Goal: Transaction & Acquisition: Book appointment/travel/reservation

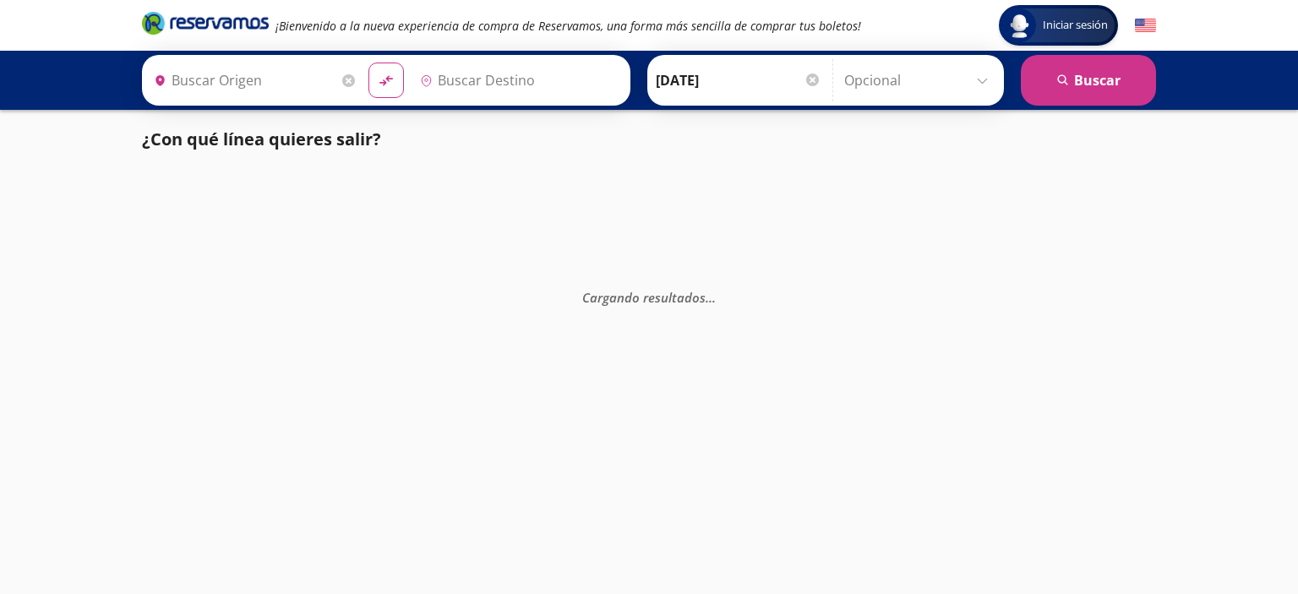
type input "[GEOGRAPHIC_DATA], [GEOGRAPHIC_DATA]"
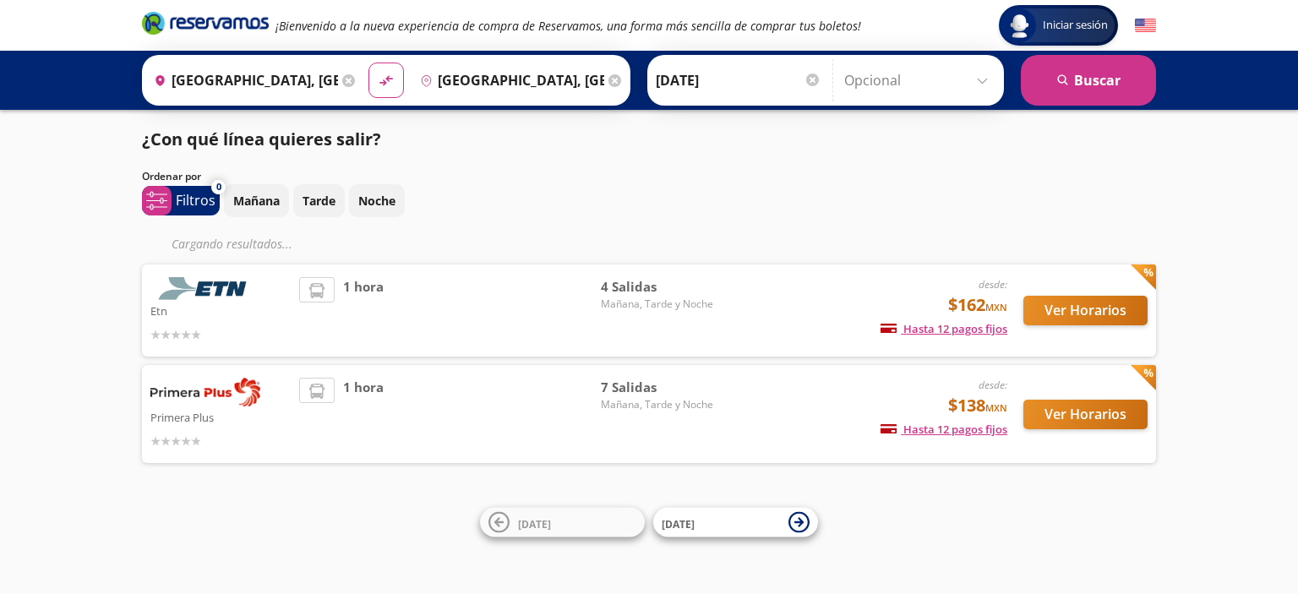
click at [513, 418] on div "1 hora" at bounding box center [450, 414] width 302 height 73
click at [639, 385] on span "7 Salidas" at bounding box center [660, 387] width 118 height 19
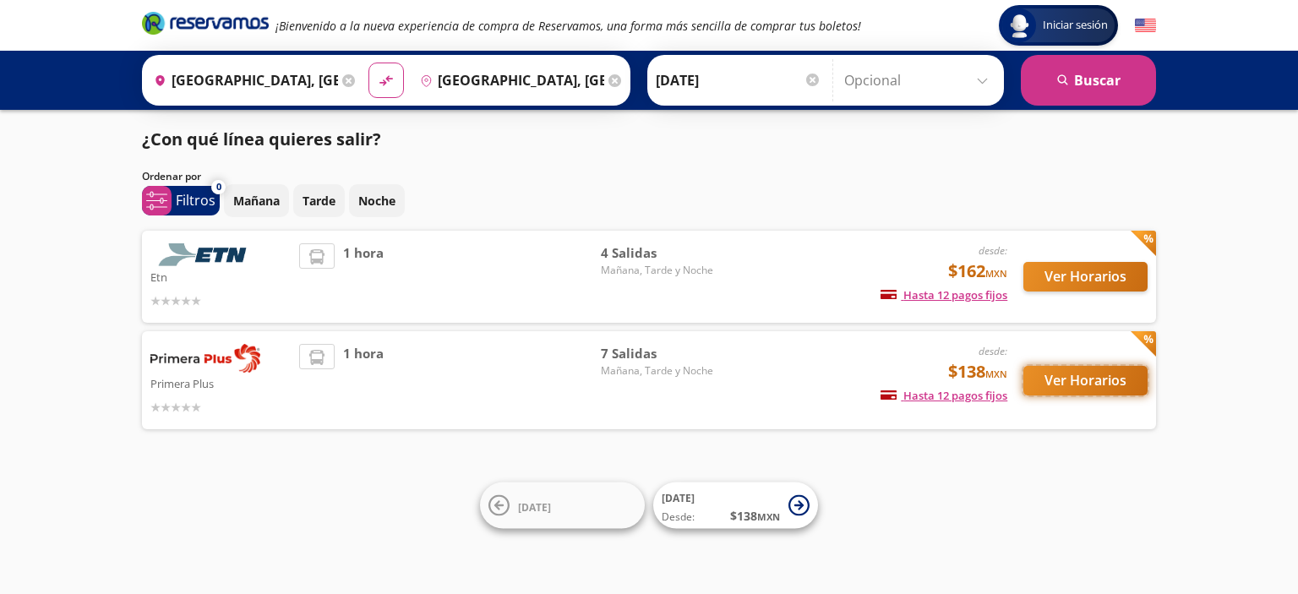
click at [1063, 383] on button "Ver Horarios" at bounding box center [1085, 381] width 124 height 30
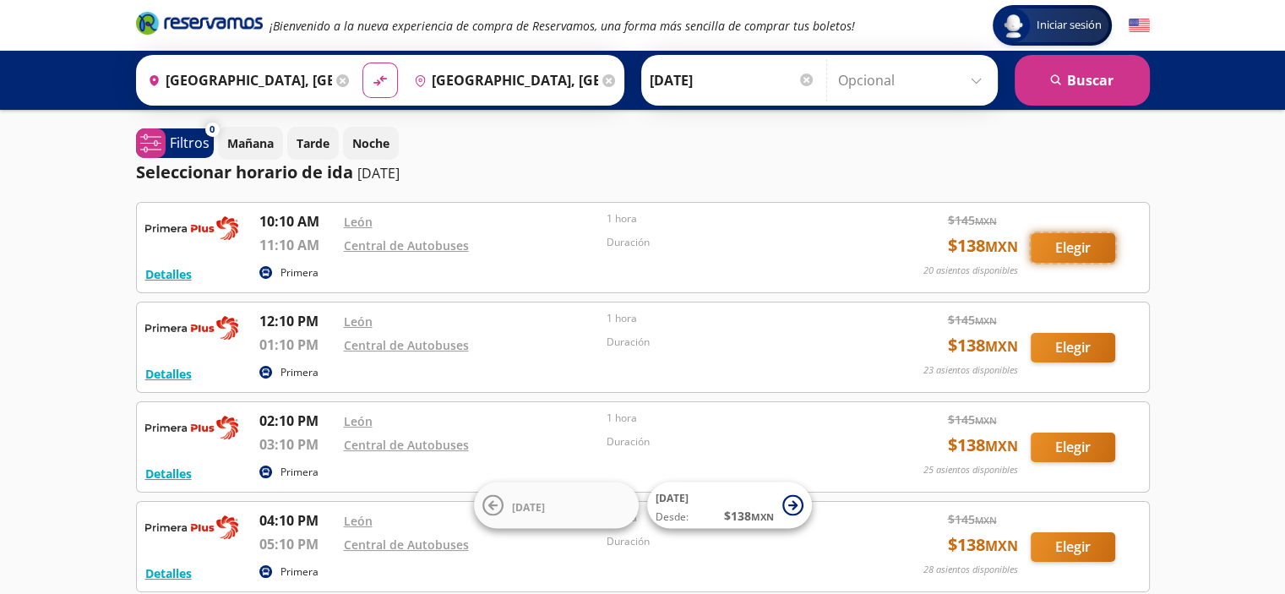
click at [1066, 247] on button "Elegir" at bounding box center [1073, 248] width 84 height 30
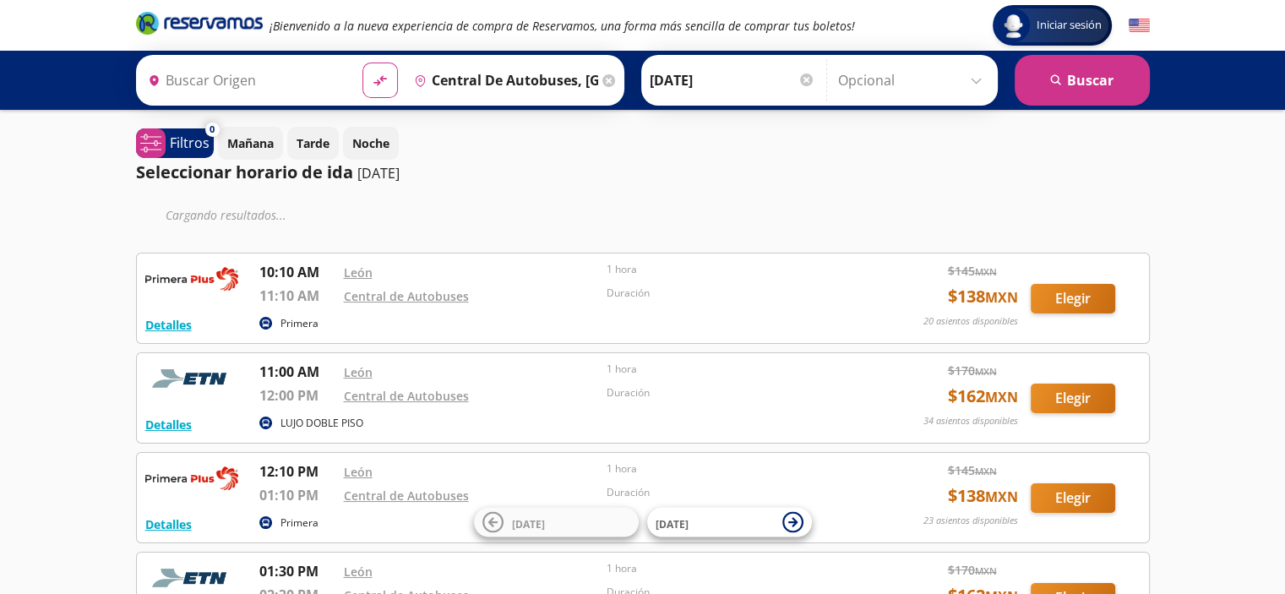
type input "[GEOGRAPHIC_DATA], [GEOGRAPHIC_DATA]"
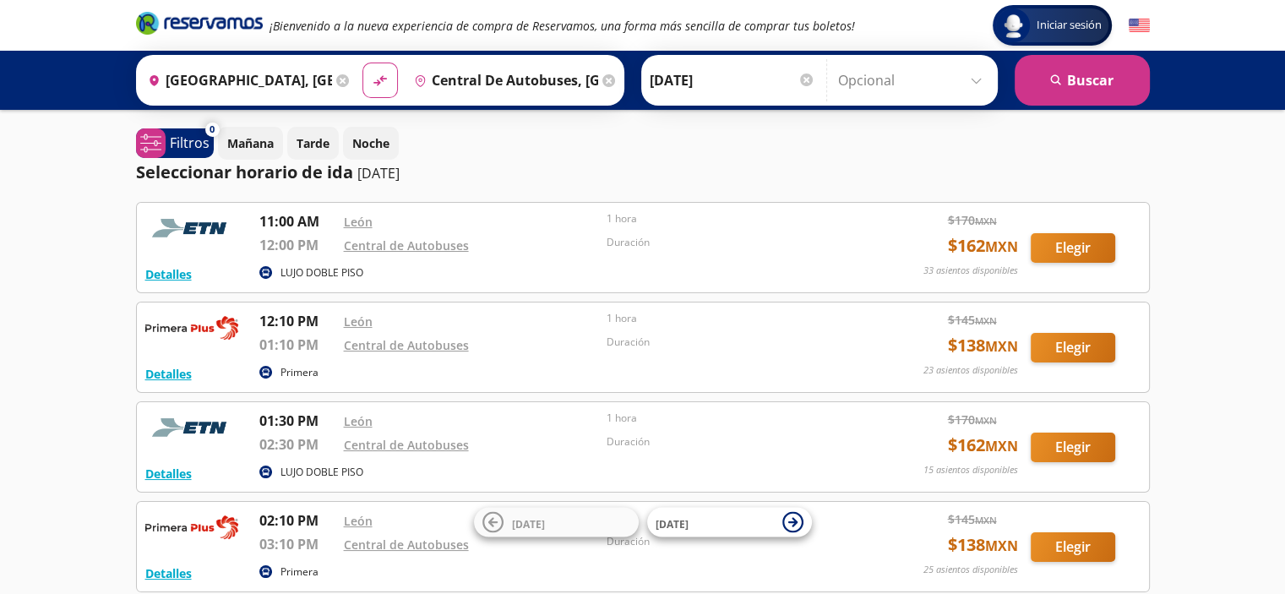
scroll to position [520, 0]
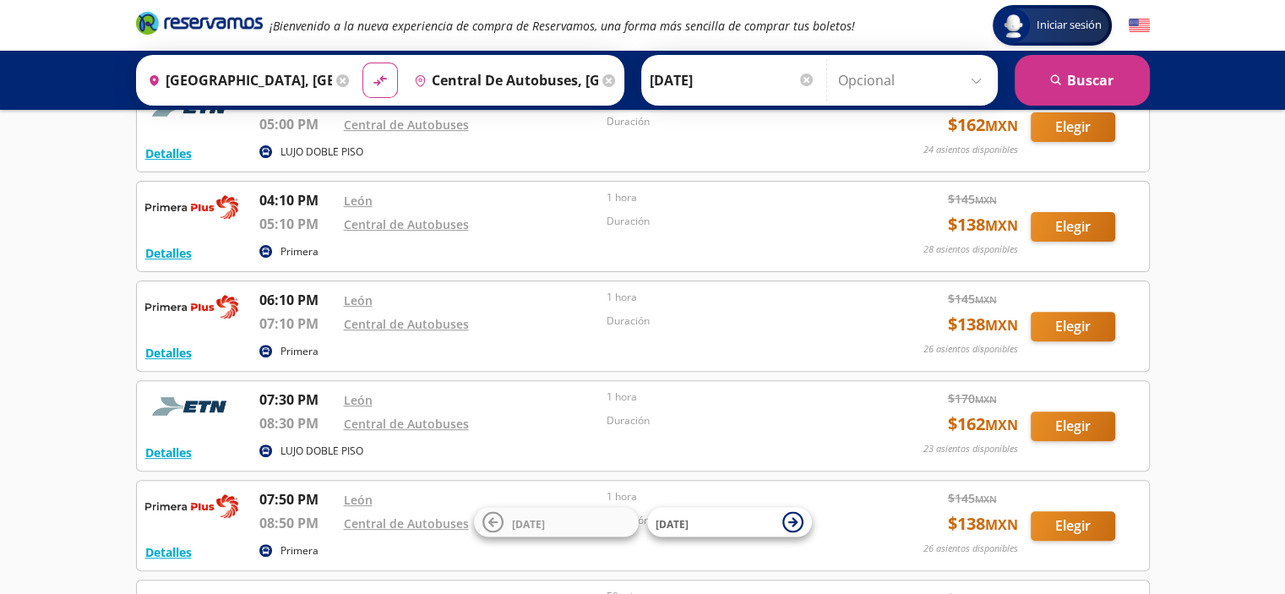
click at [1207, 199] on div "Iniciar sesión Iniciar sesión ¡Bienvenido a la nueva experiencia de compra de R…" at bounding box center [642, 154] width 1285 height 1349
click at [1249, 236] on div "Iniciar sesión Iniciar sesión ¡Bienvenido a la nueva experiencia de compra de R…" at bounding box center [642, 154] width 1285 height 1349
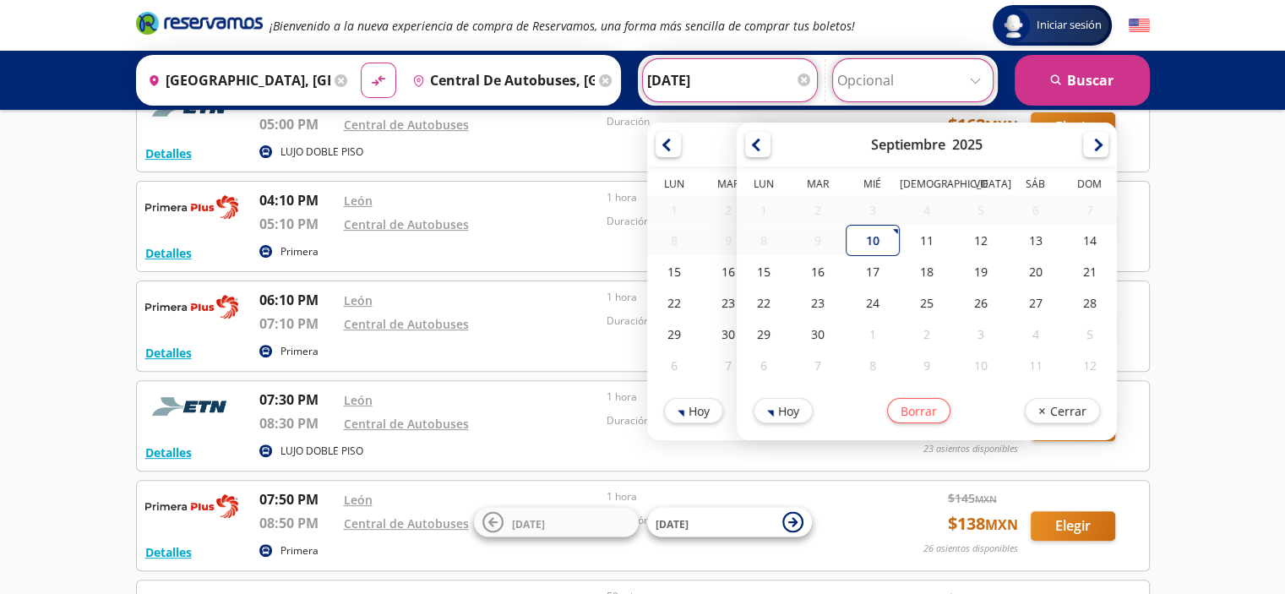
type input "[DATE]"
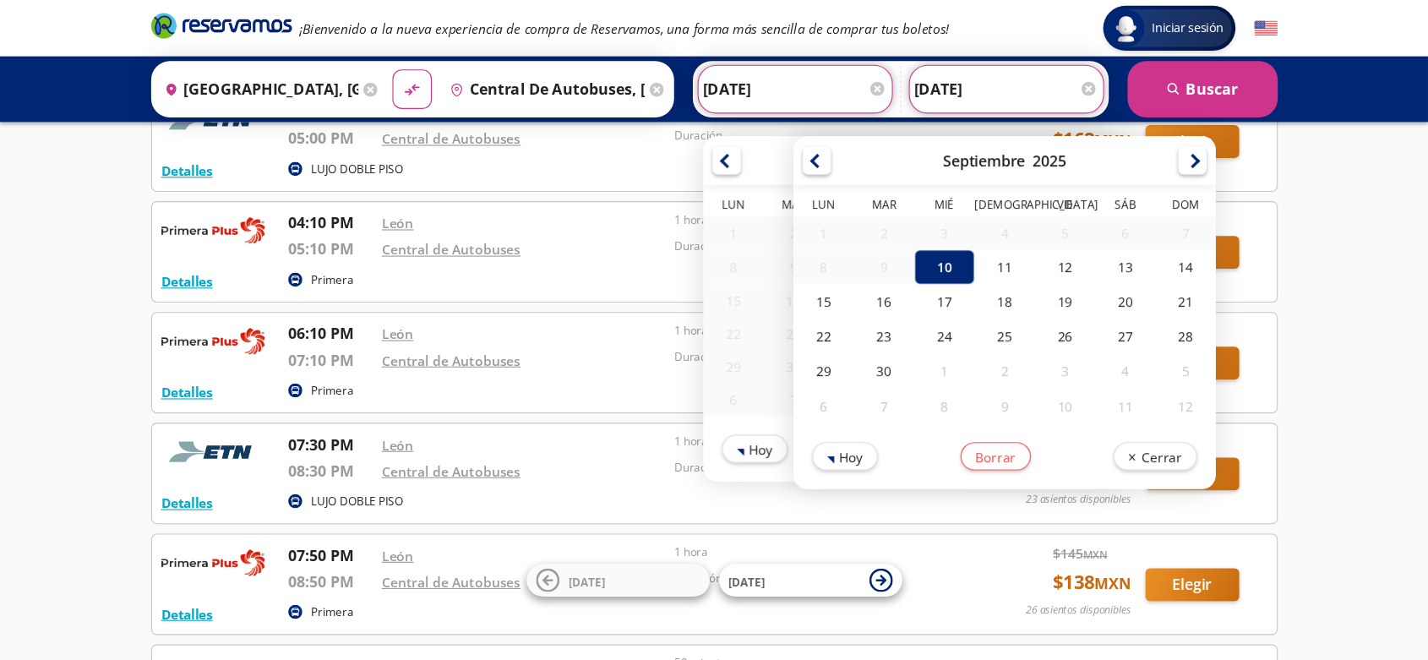
scroll to position [520, 0]
